Goal: Book appointment/travel/reservation

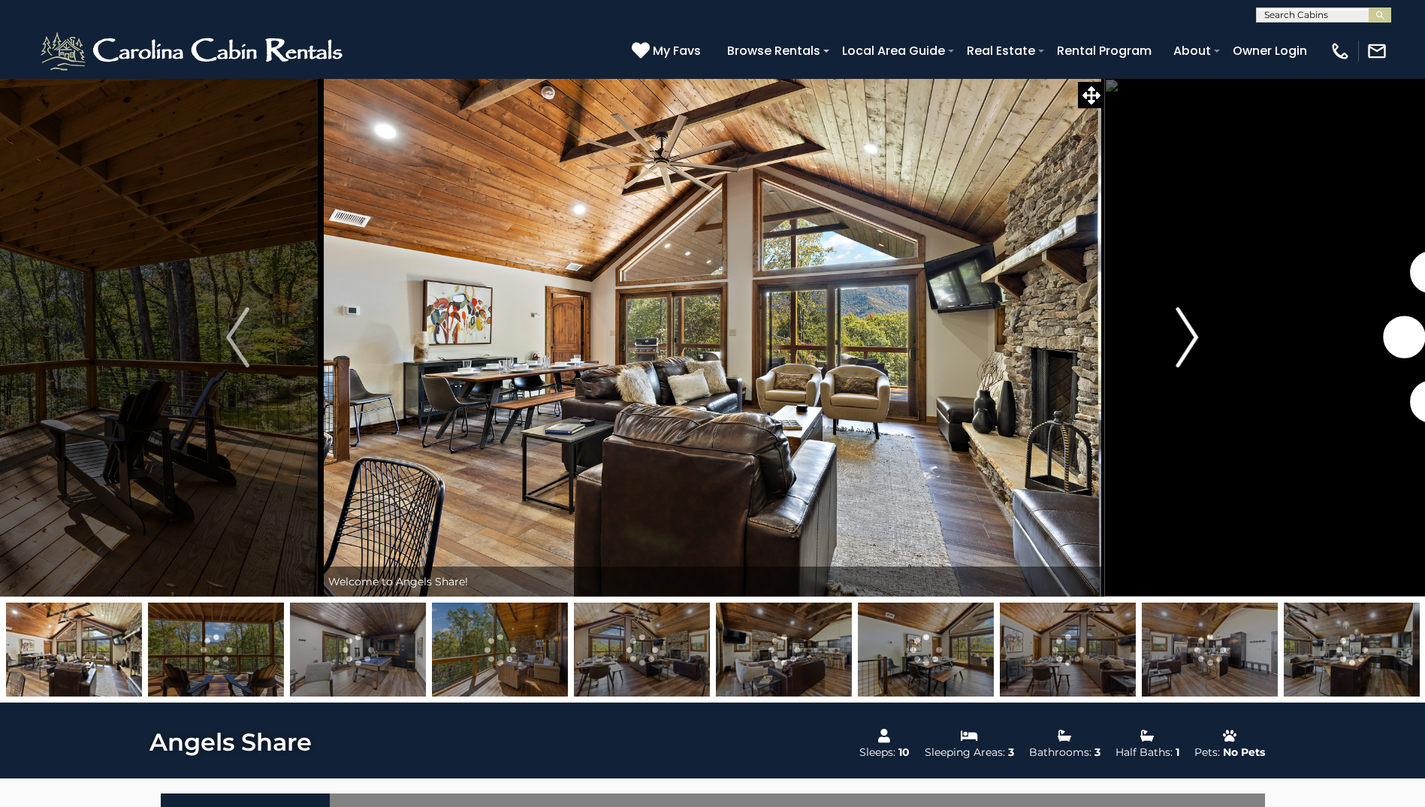
click at [1195, 335] on img "Next" at bounding box center [1187, 337] width 23 height 60
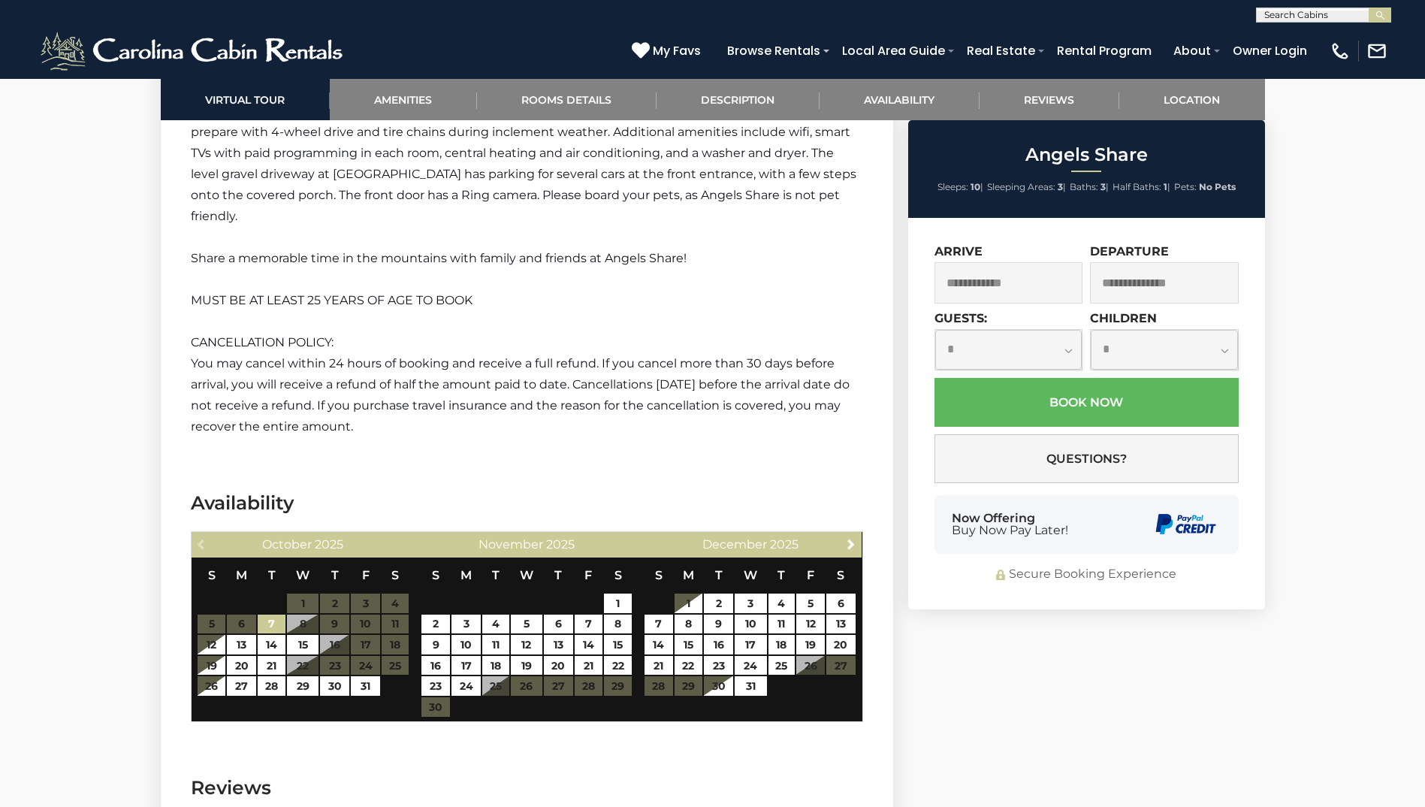
scroll to position [2770, 0]
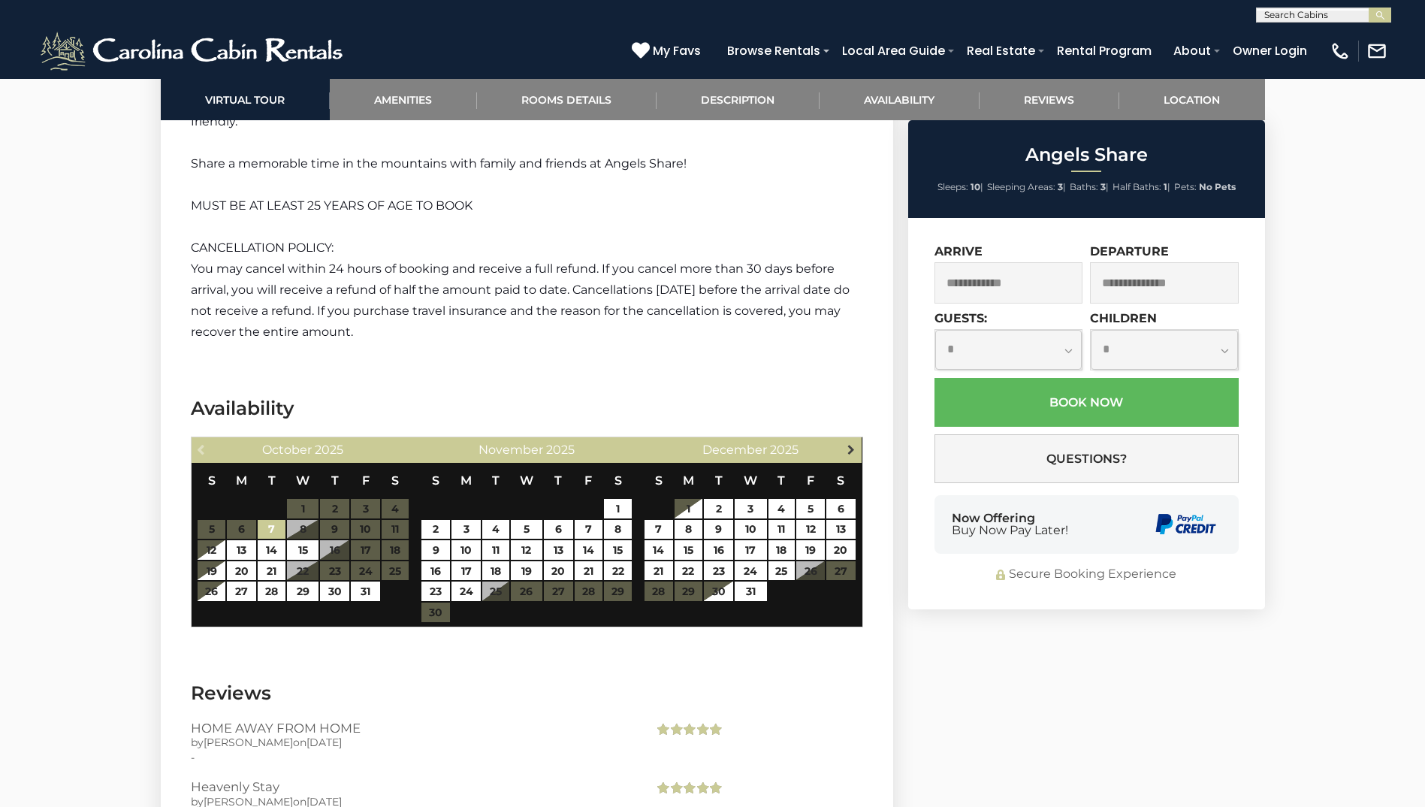
click at [856, 443] on span "Next" at bounding box center [851, 449] width 12 height 12
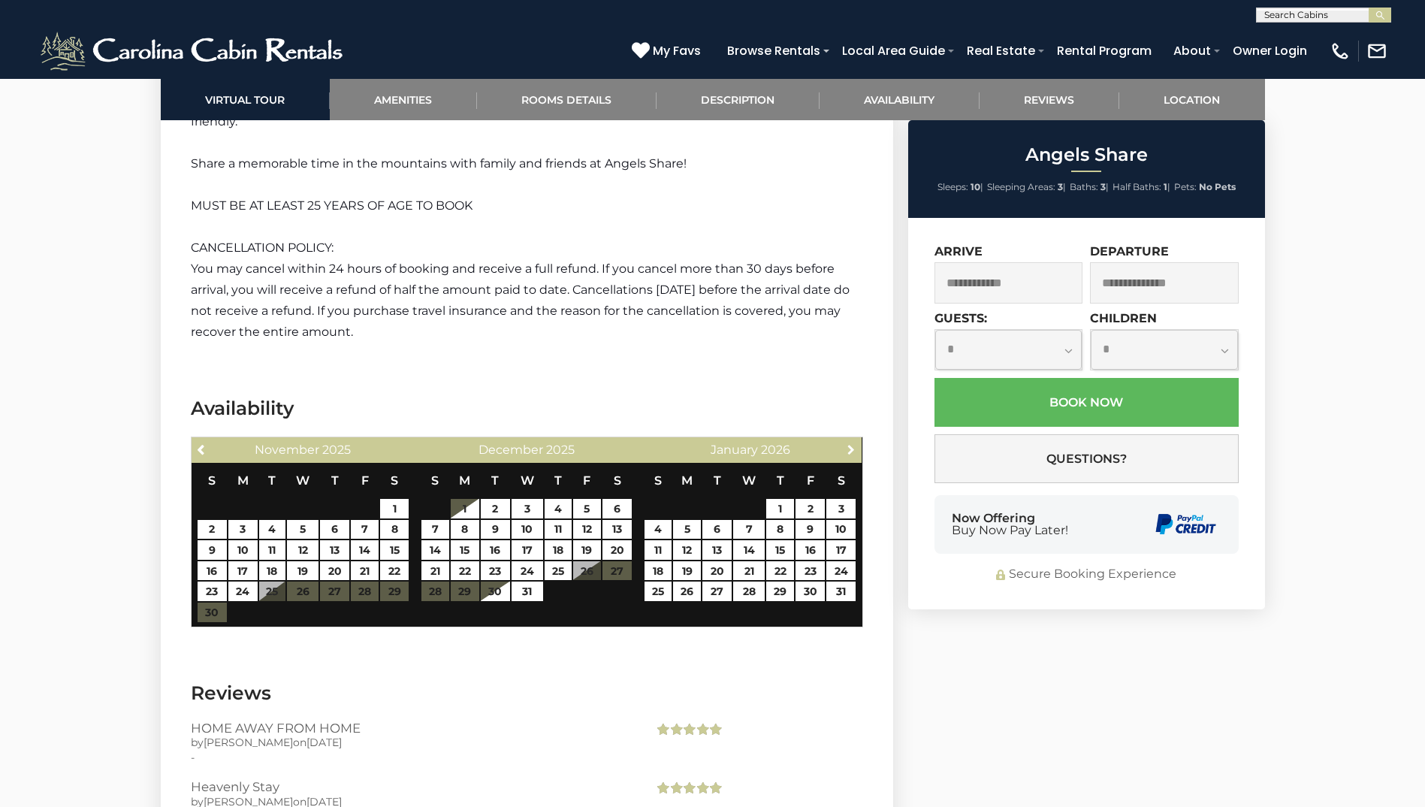
click at [856, 443] on span "Next" at bounding box center [851, 449] width 12 height 12
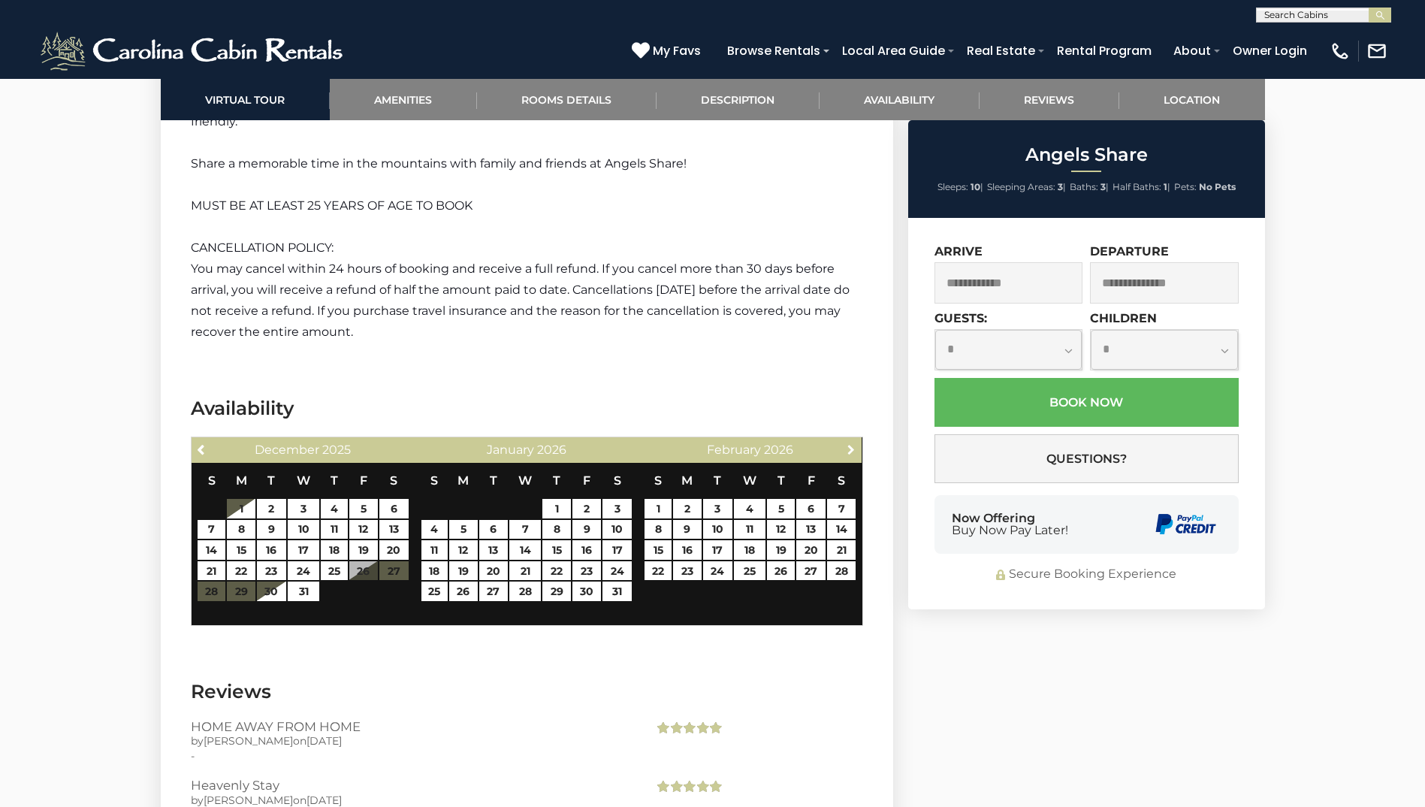
click at [856, 443] on span "Next" at bounding box center [851, 449] width 12 height 12
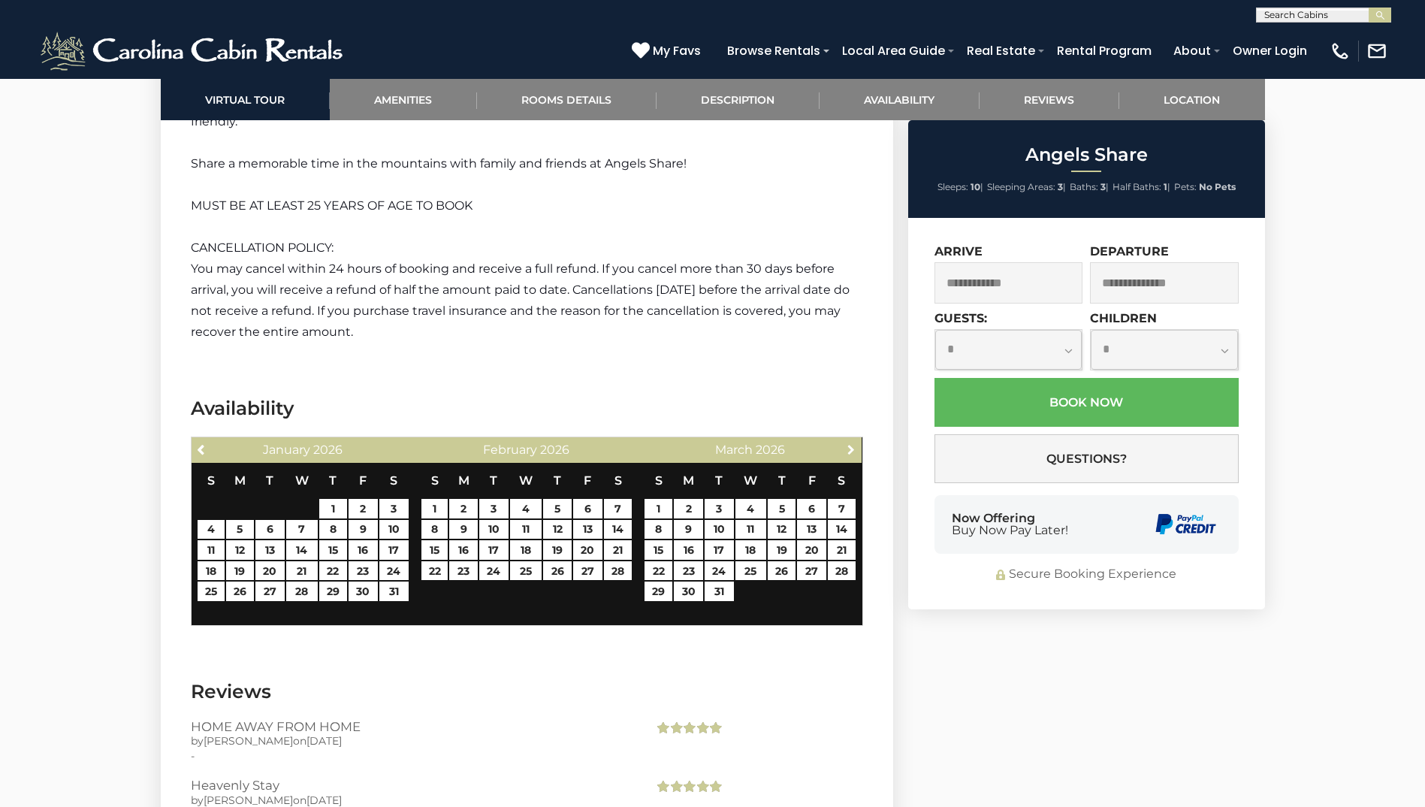
click at [856, 443] on span "Next" at bounding box center [851, 449] width 12 height 12
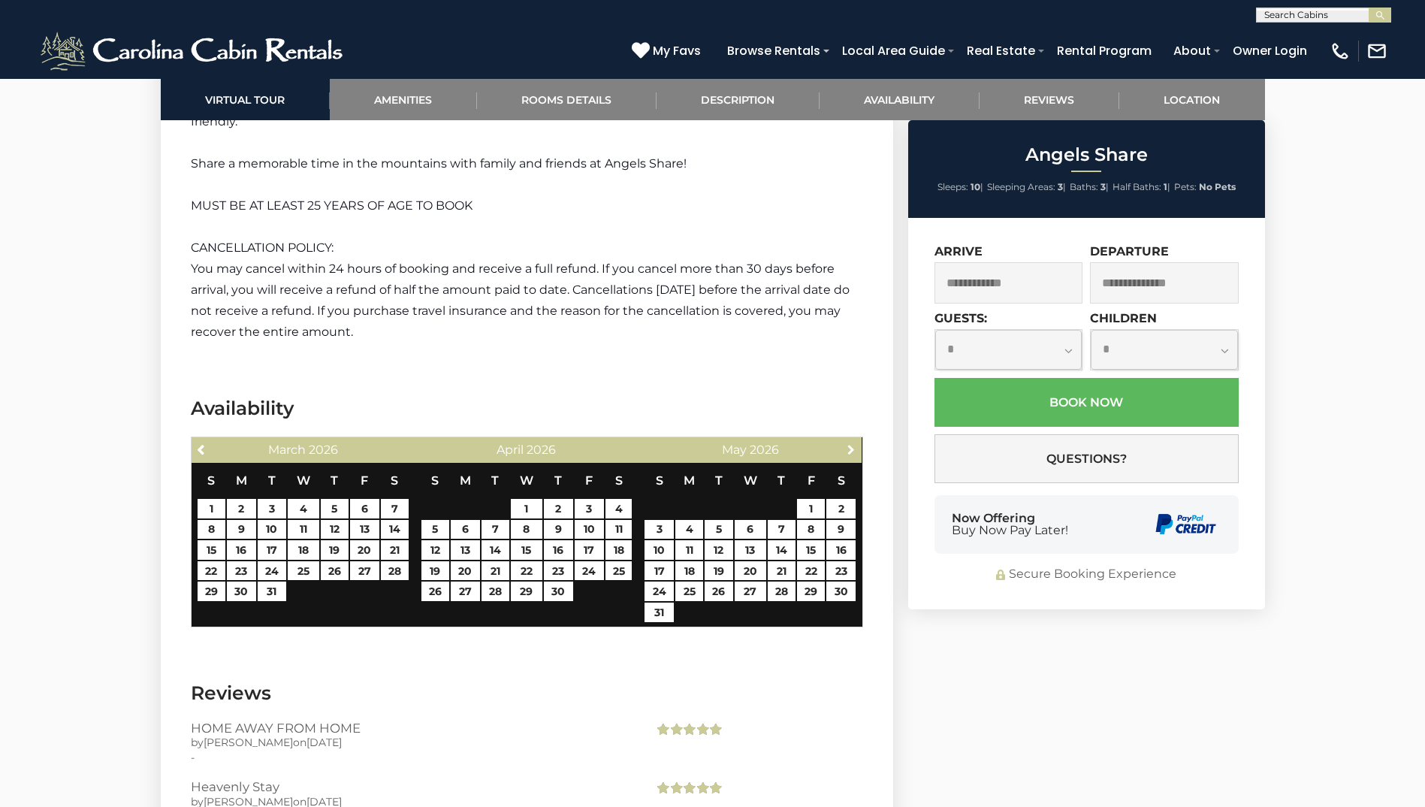
click at [856, 443] on span "Next" at bounding box center [851, 449] width 12 height 12
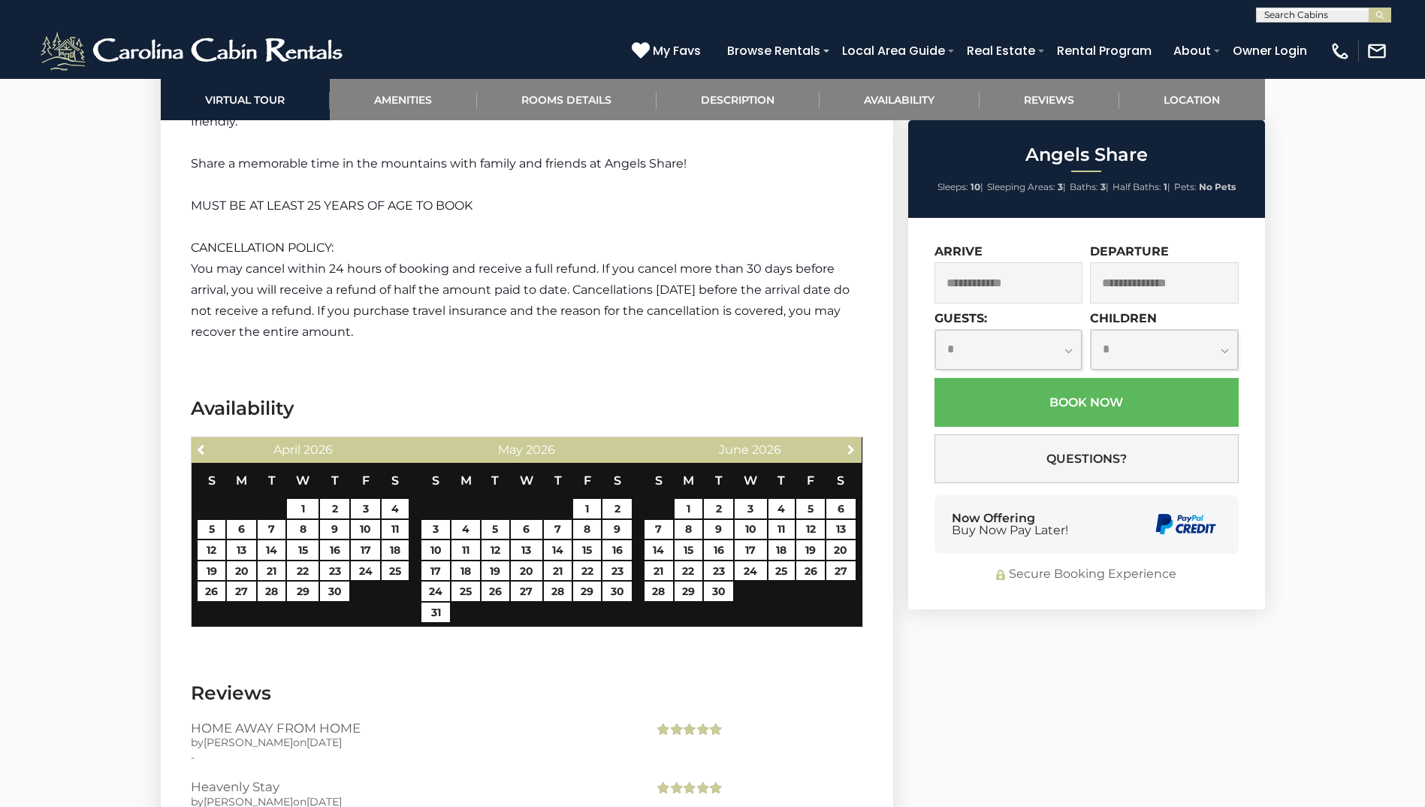
click at [856, 443] on span "Next" at bounding box center [851, 449] width 12 height 12
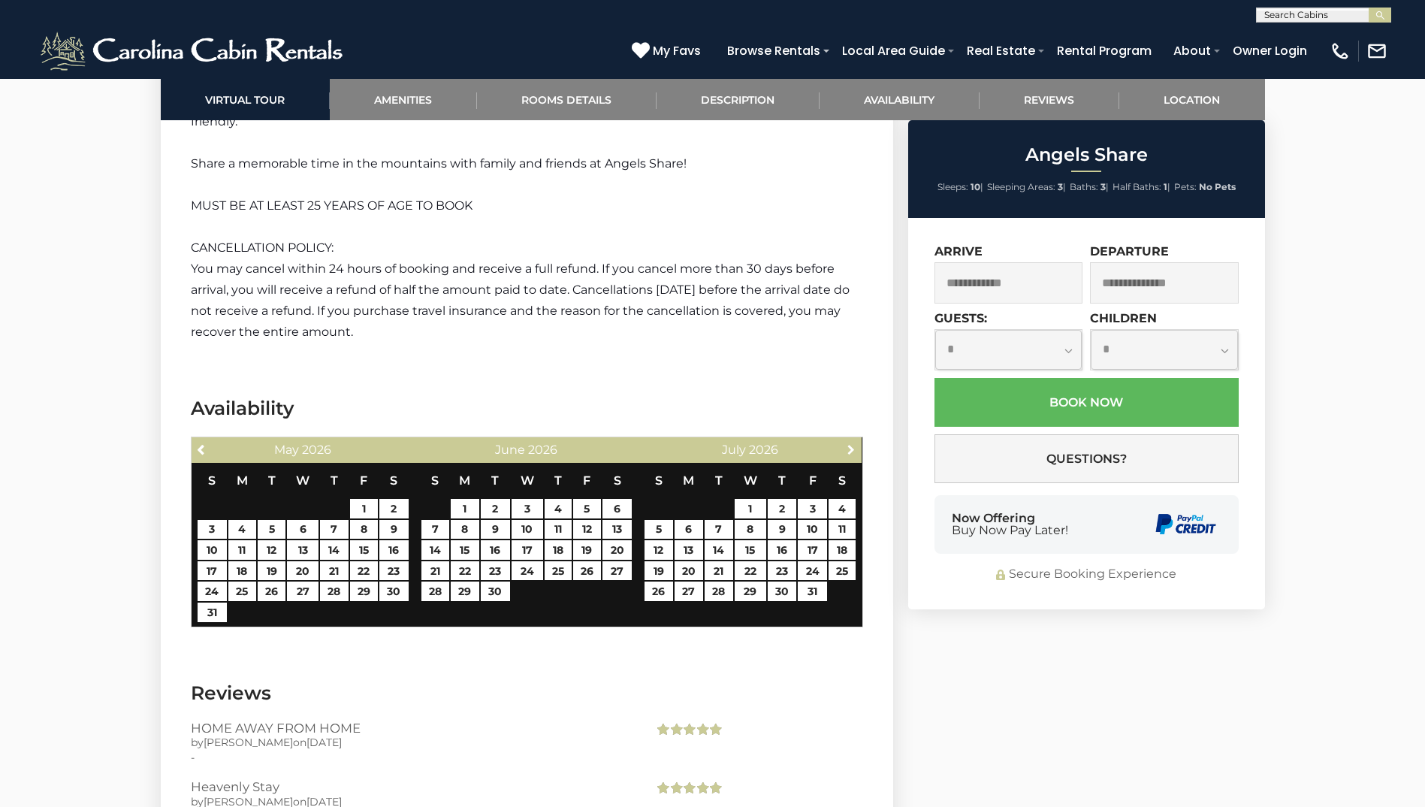
click at [856, 443] on span "Next" at bounding box center [851, 449] width 12 height 12
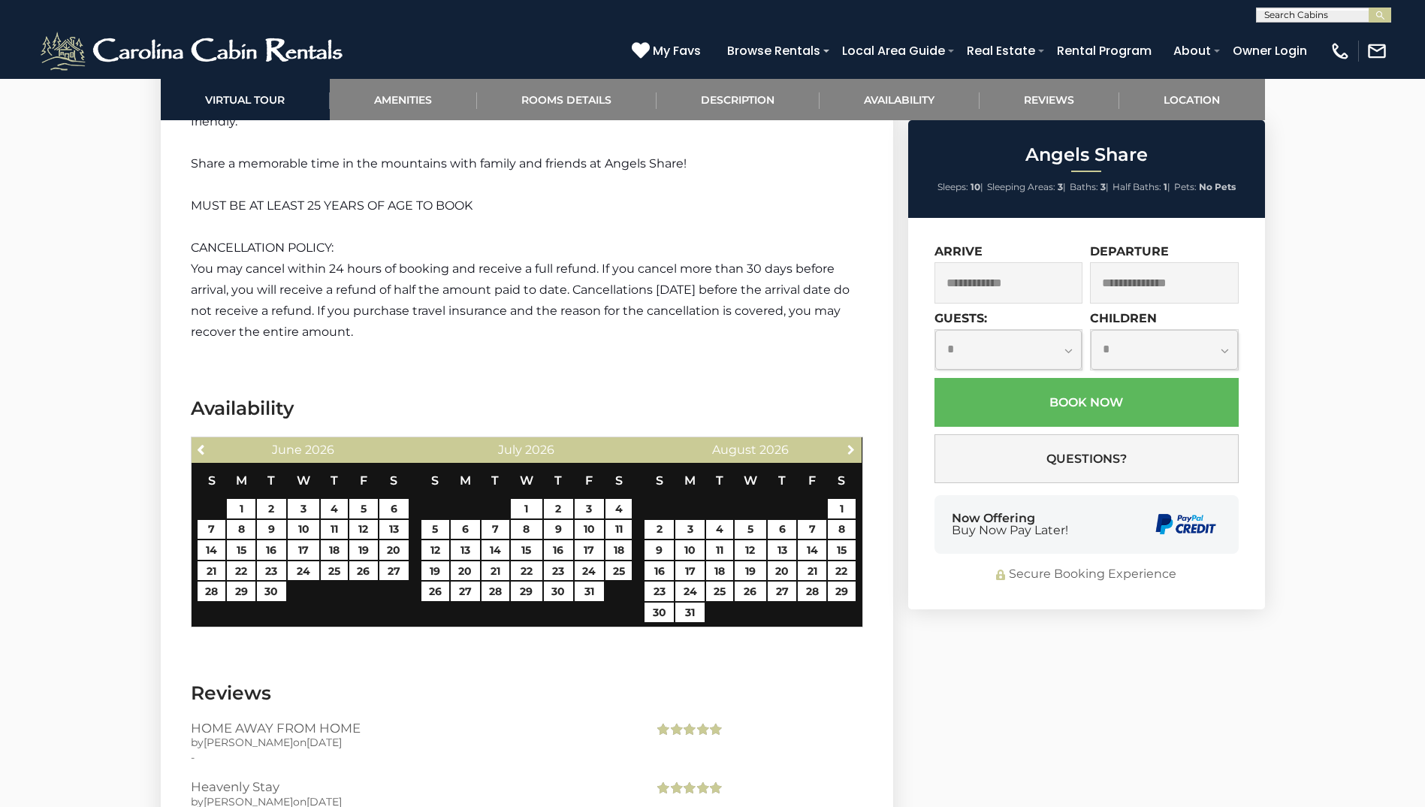
click at [856, 443] on span "Next" at bounding box center [851, 449] width 12 height 12
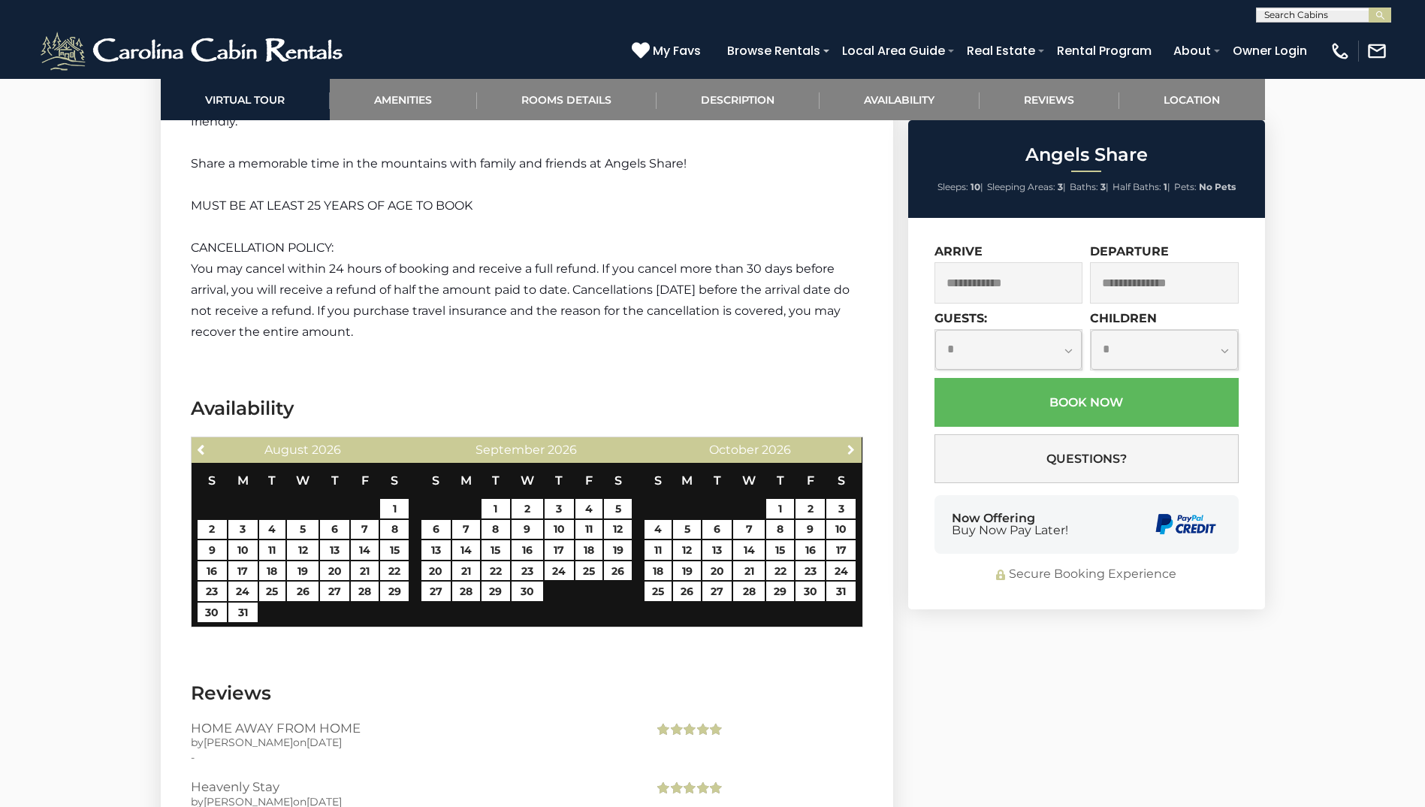
click at [856, 443] on span "Next" at bounding box center [851, 449] width 12 height 12
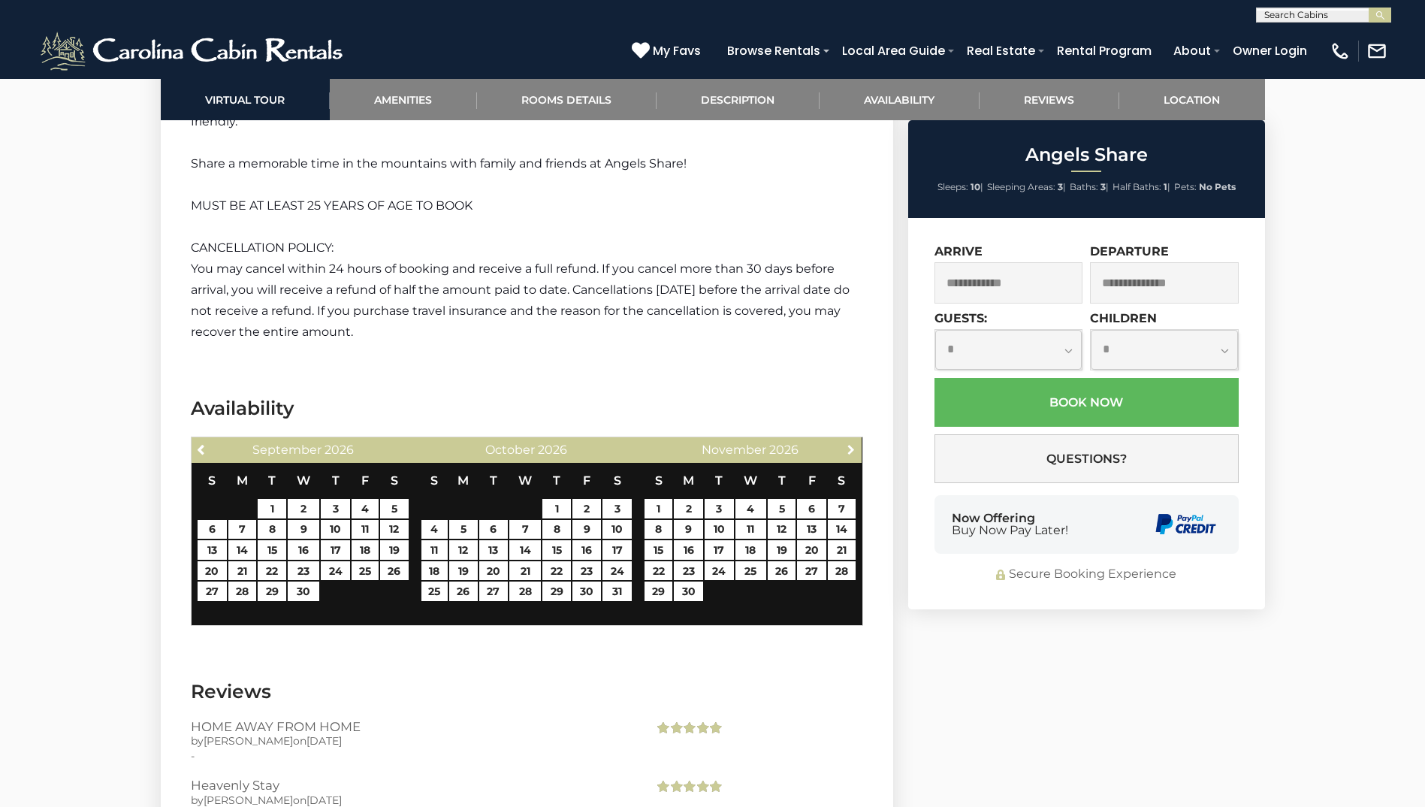
click at [856, 443] on span "Next" at bounding box center [851, 449] width 12 height 12
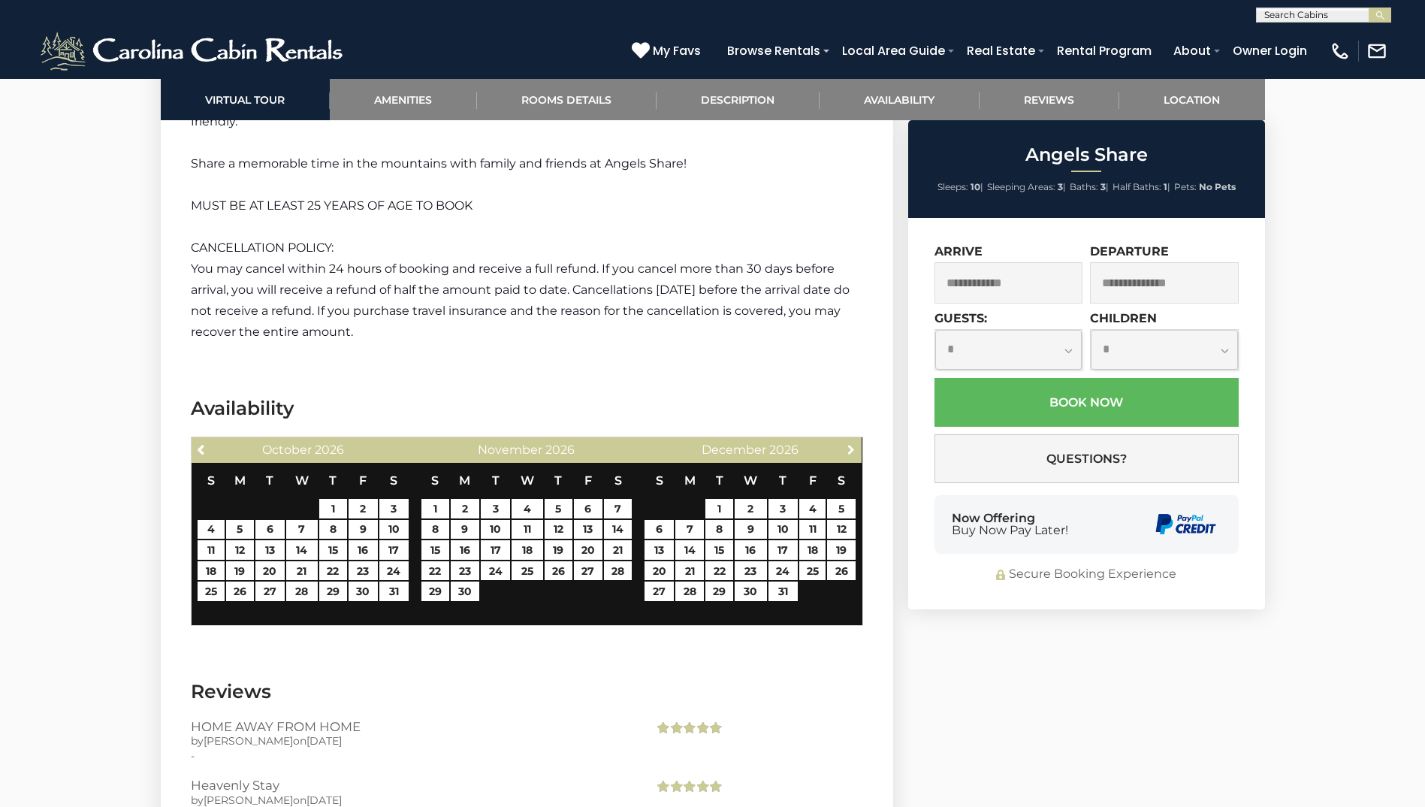
click at [856, 443] on span "Next" at bounding box center [851, 449] width 12 height 12
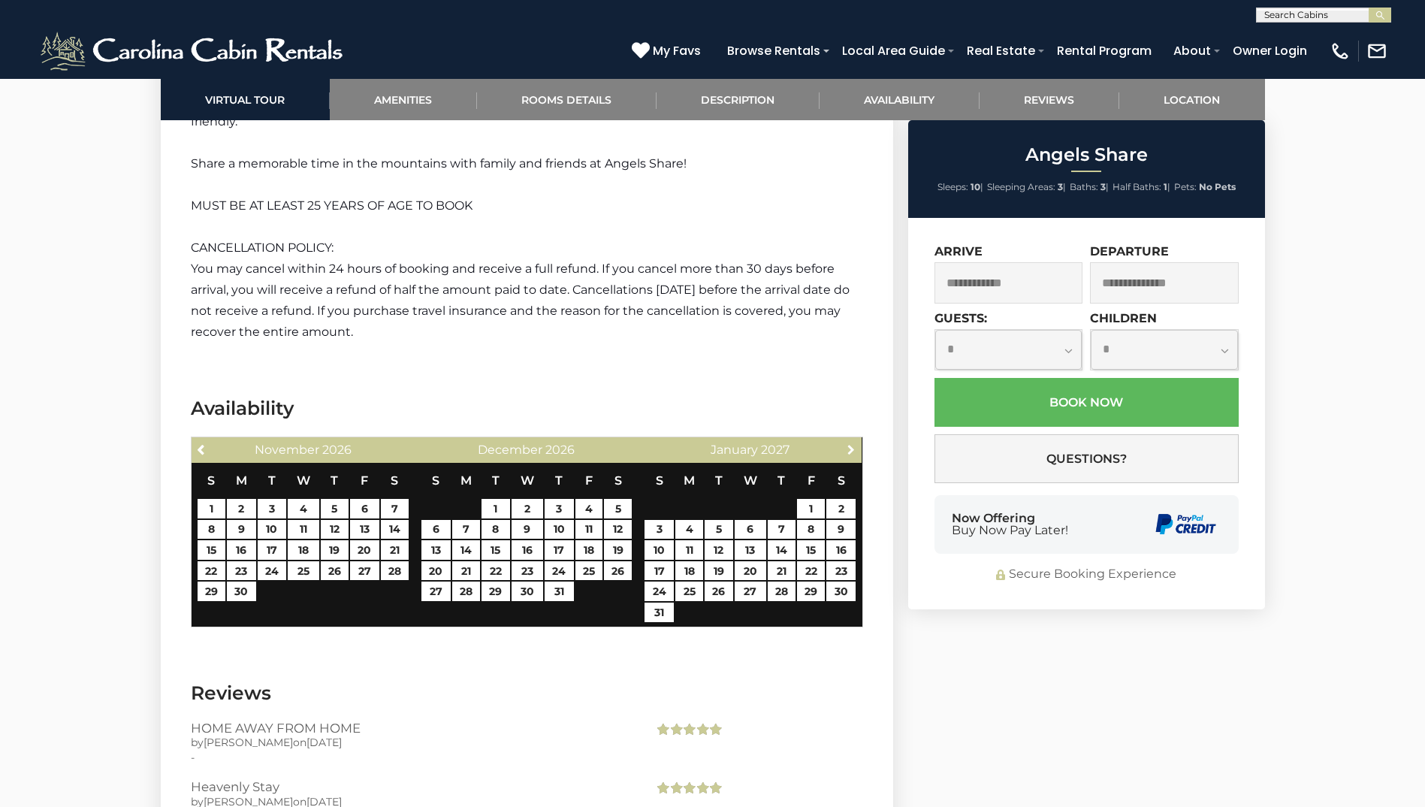
click at [856, 443] on span "Next" at bounding box center [851, 449] width 12 height 12
